Goal: Information Seeking & Learning: Find contact information

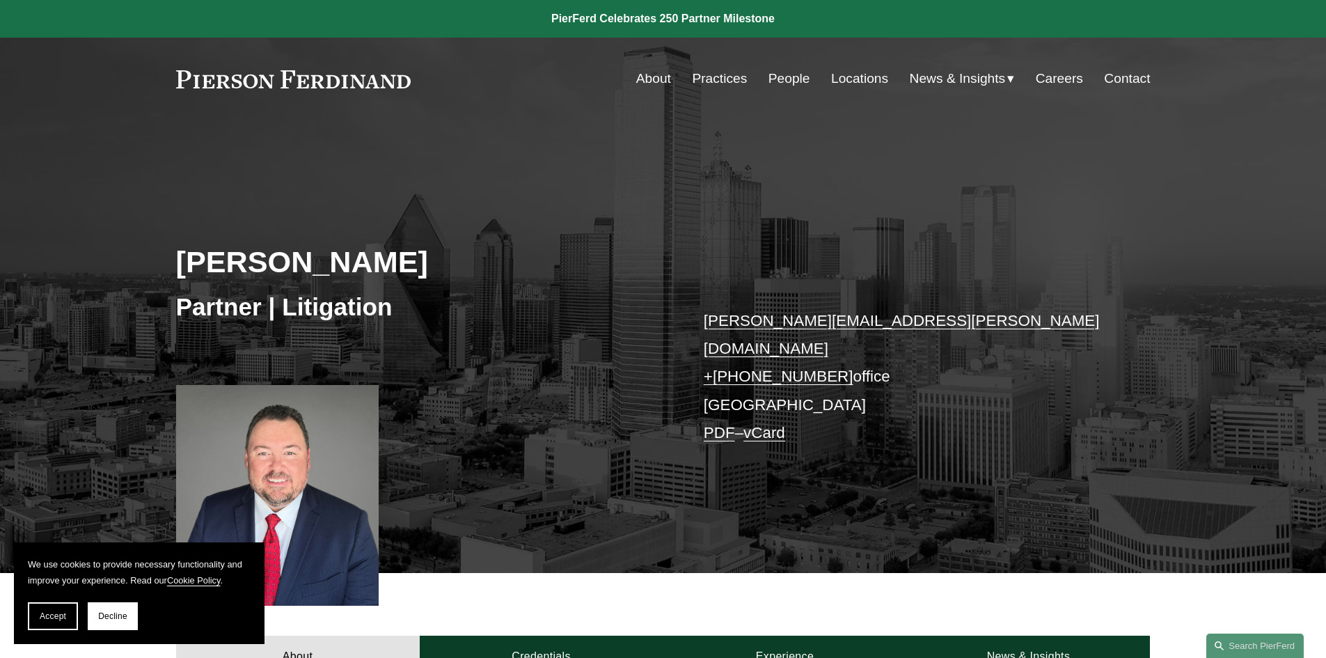
click at [788, 78] on link "People" at bounding box center [790, 78] width 42 height 26
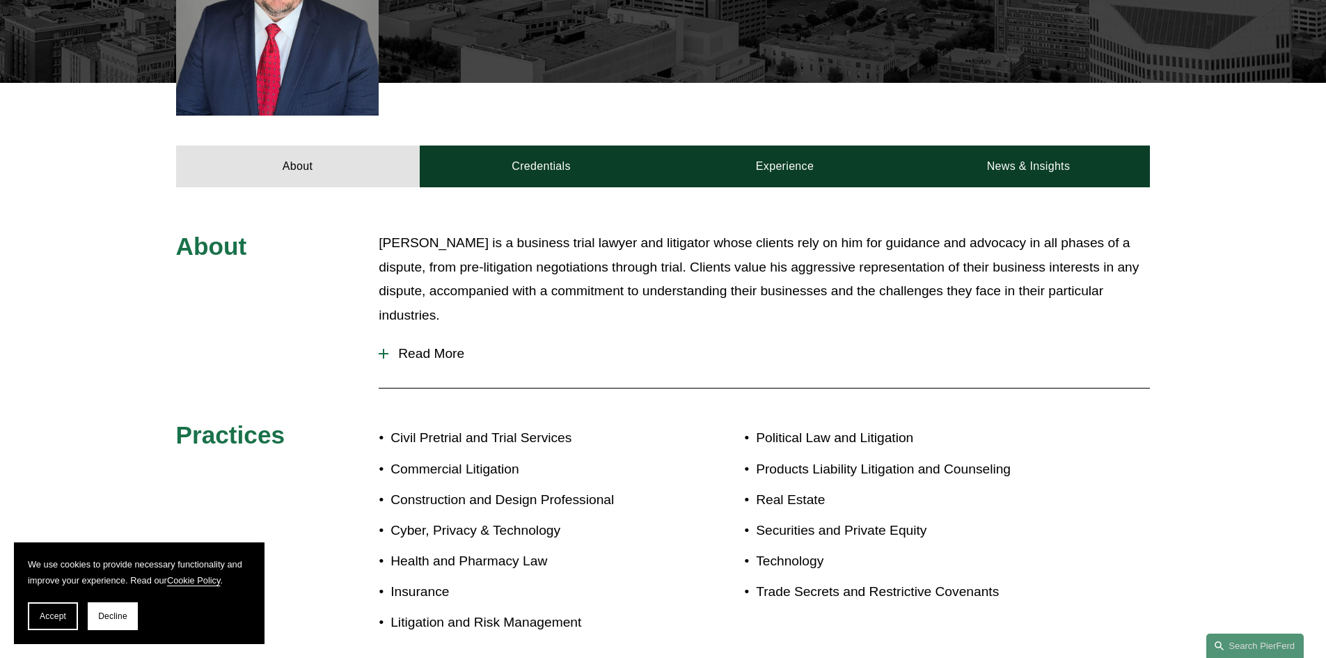
scroll to position [418, 0]
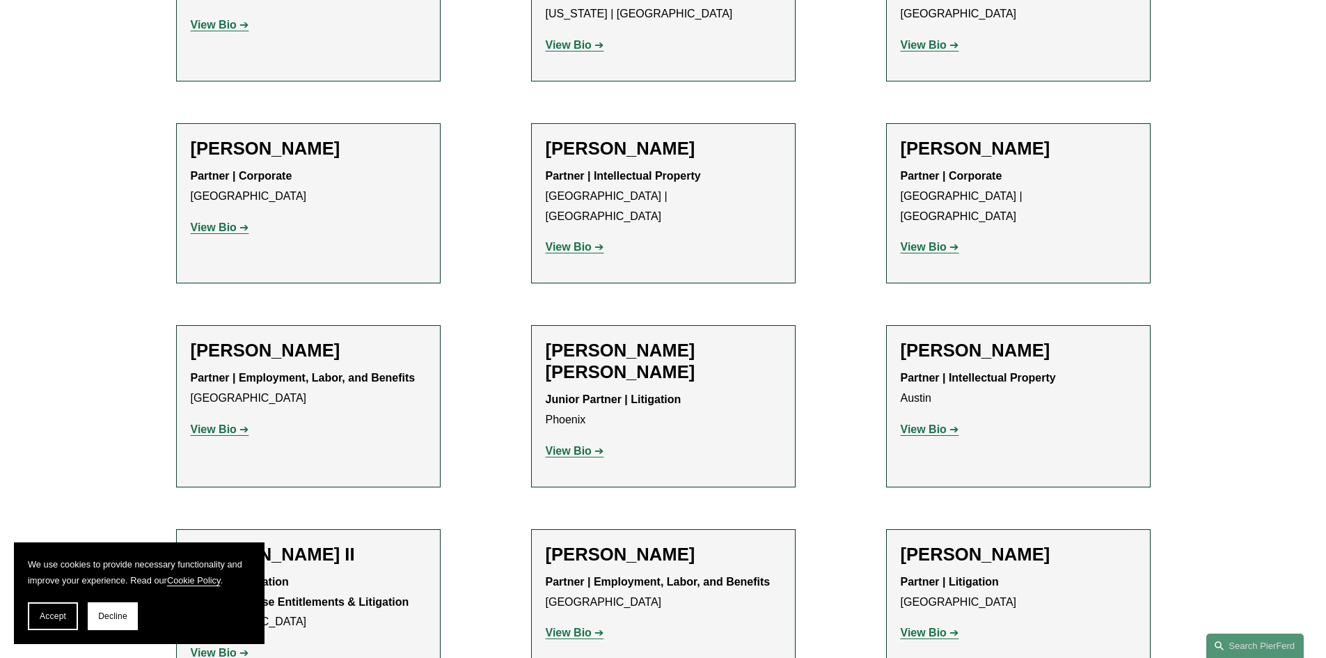
scroll to position [1323, 0]
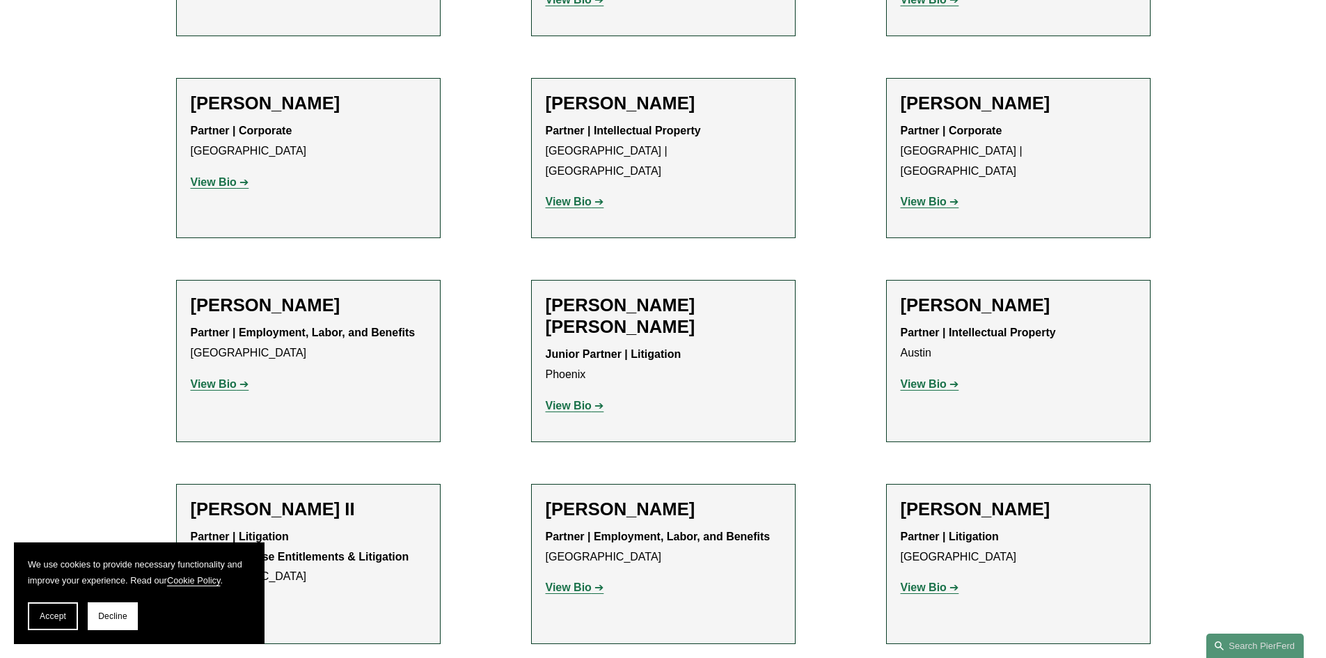
click at [697, 294] on h2 "[PERSON_NAME] [PERSON_NAME]" at bounding box center [663, 315] width 235 height 43
click at [580, 400] on strong "View Bio" at bounding box center [569, 406] width 46 height 12
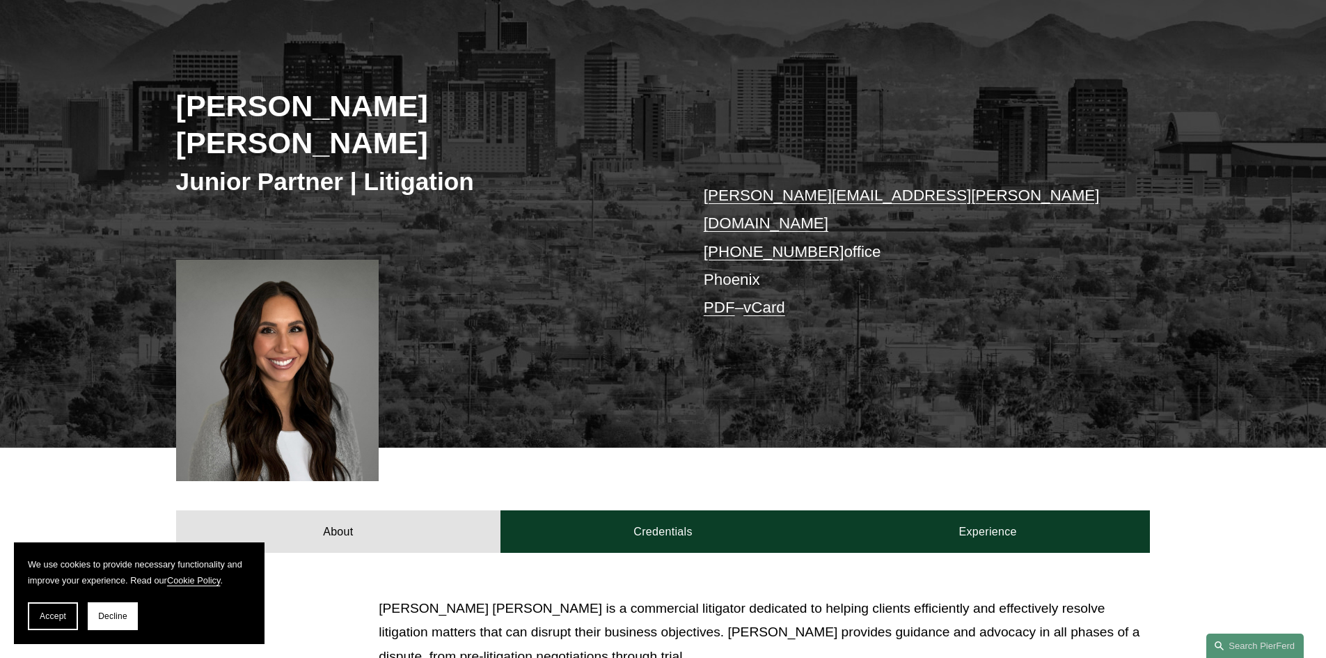
scroll to position [209, 0]
